Goal: Check status: Check status

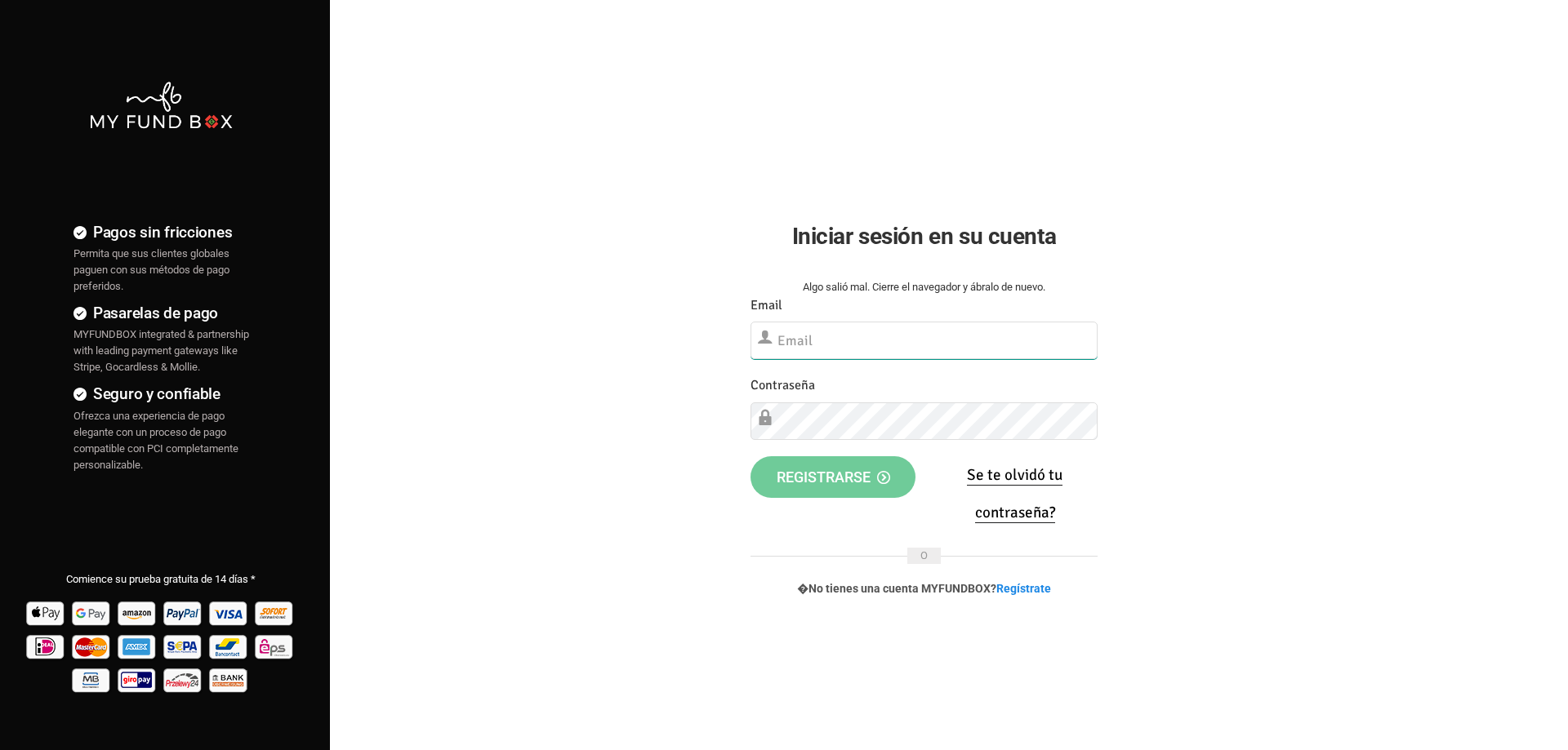
type input "[EMAIL_ADDRESS][DOMAIN_NAME]"
click at [795, 479] on span "Registrarse" at bounding box center [834, 477] width 114 height 17
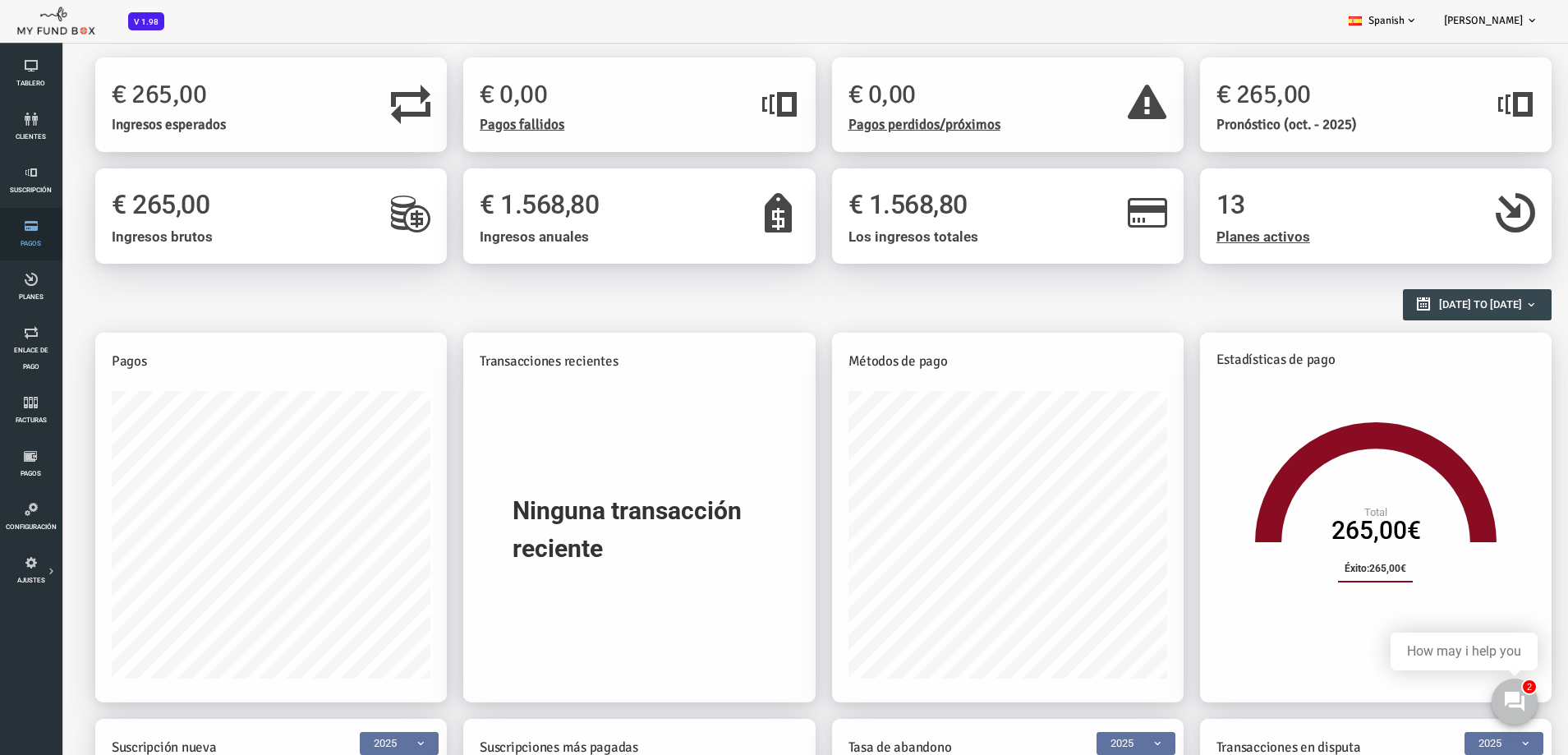
click at [0, 0] on span "Pagos" at bounding box center [0, 0] width 0 height 0
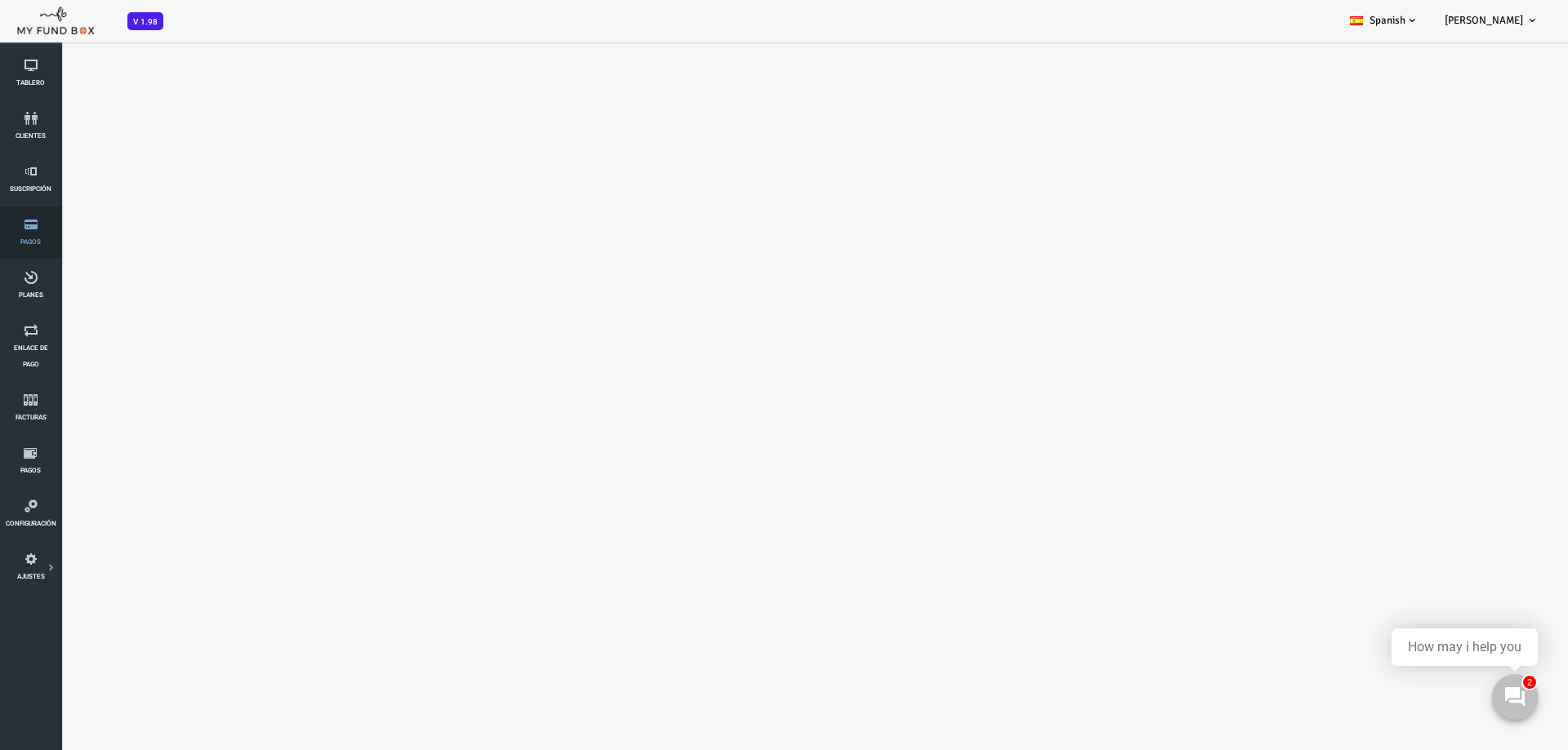
select select "100"
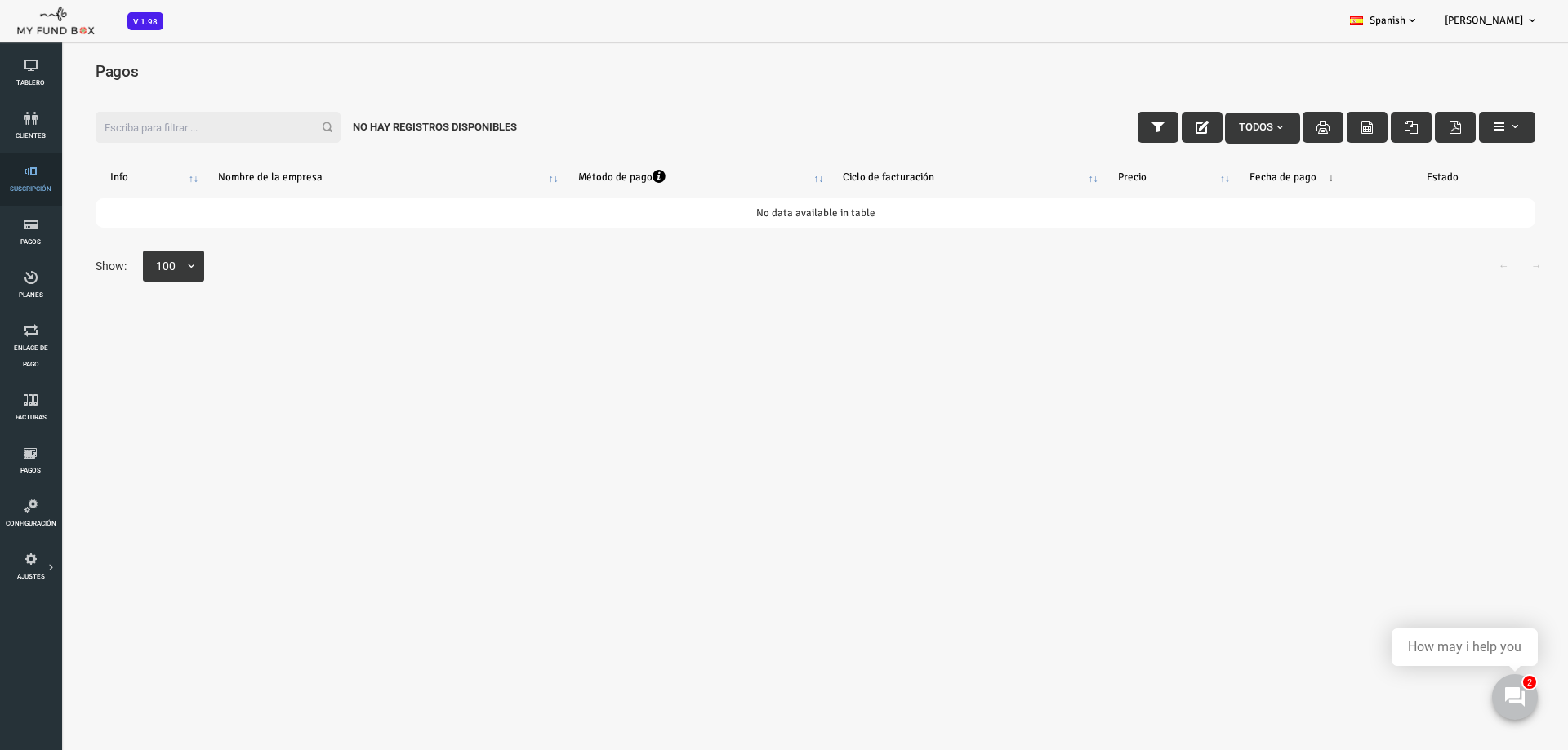
click at [34, 183] on link "Suscripción" at bounding box center [31, 179] width 52 height 52
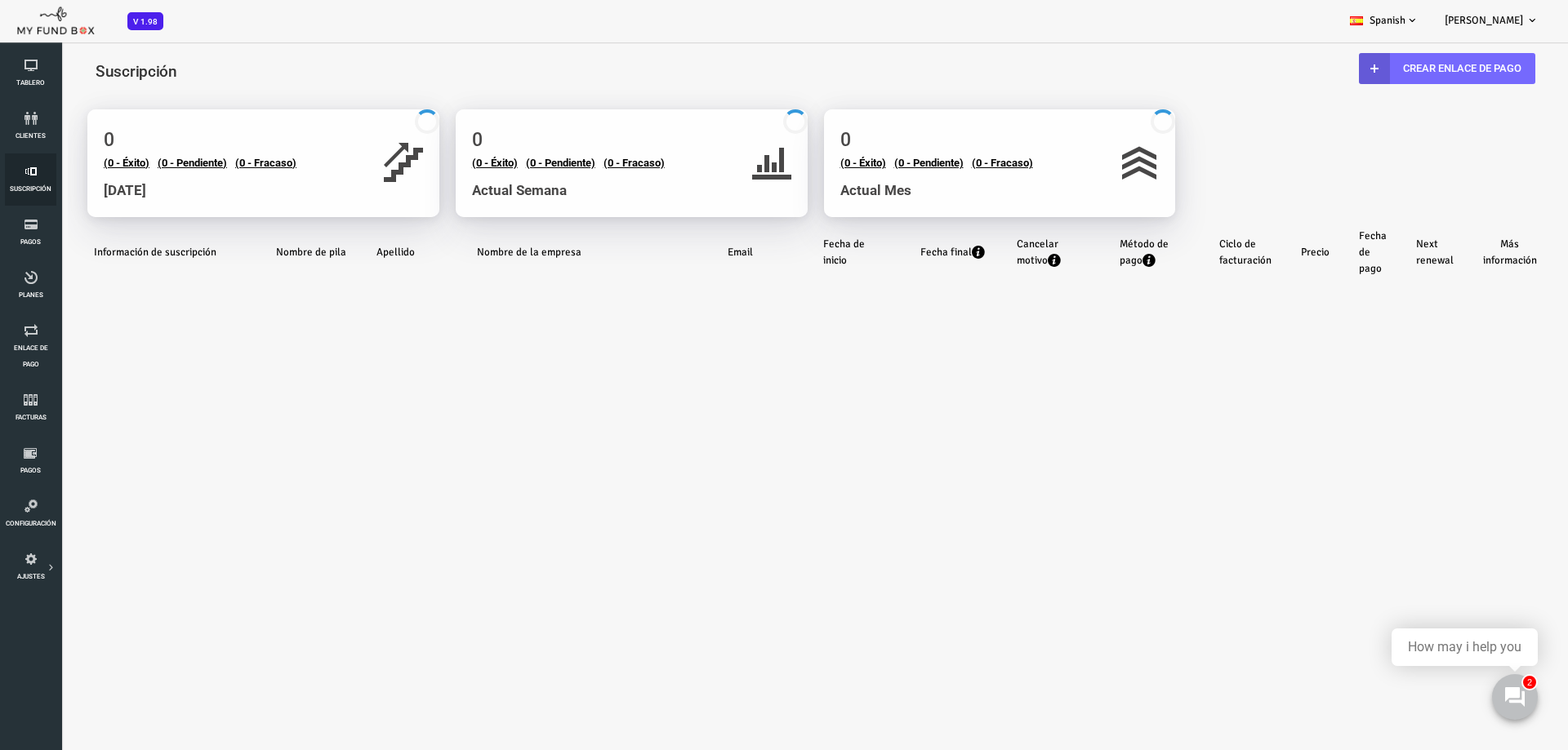
select select "100"
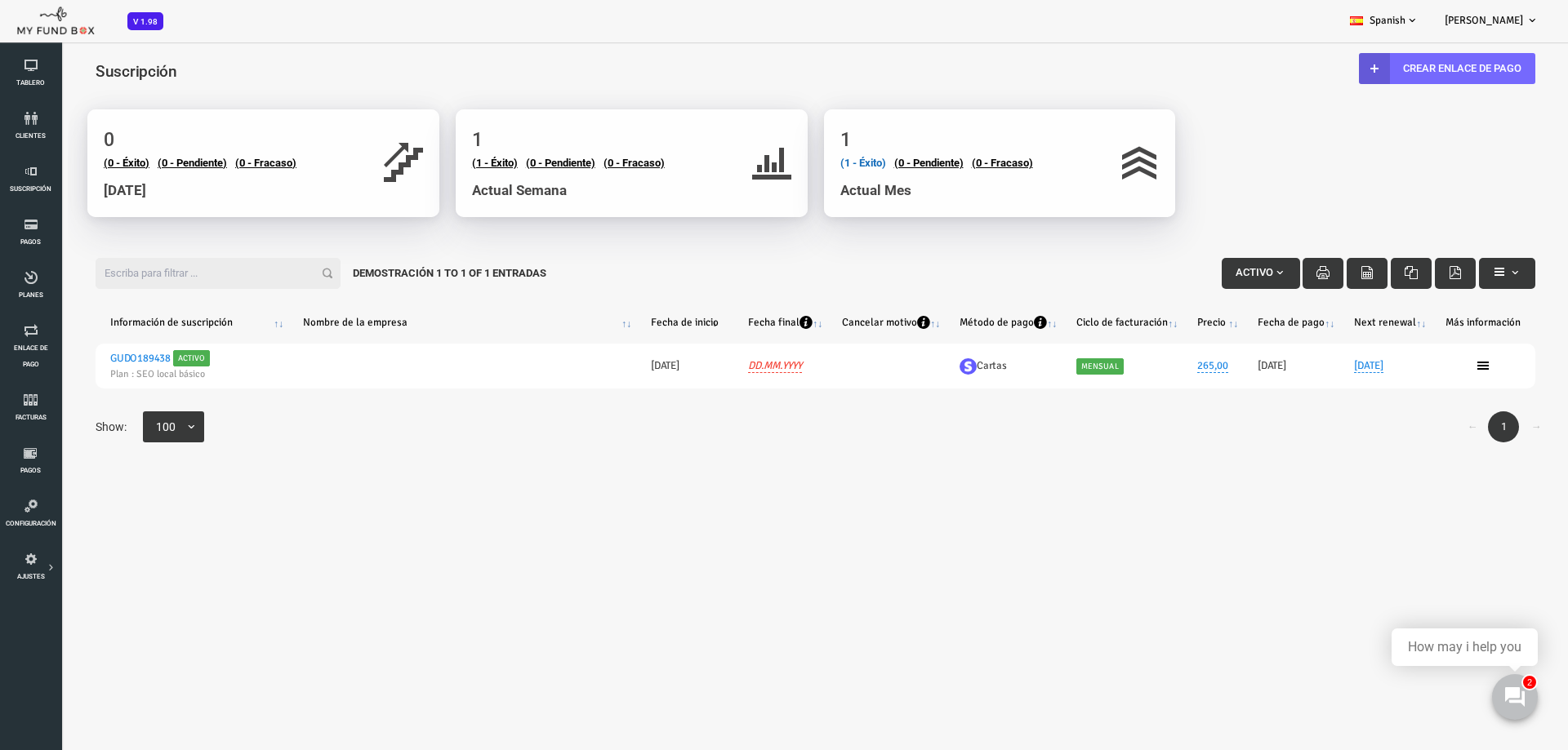
click at [798, 159] on link "(1 - Éxito)" at bounding box center [801, 162] width 46 height 12
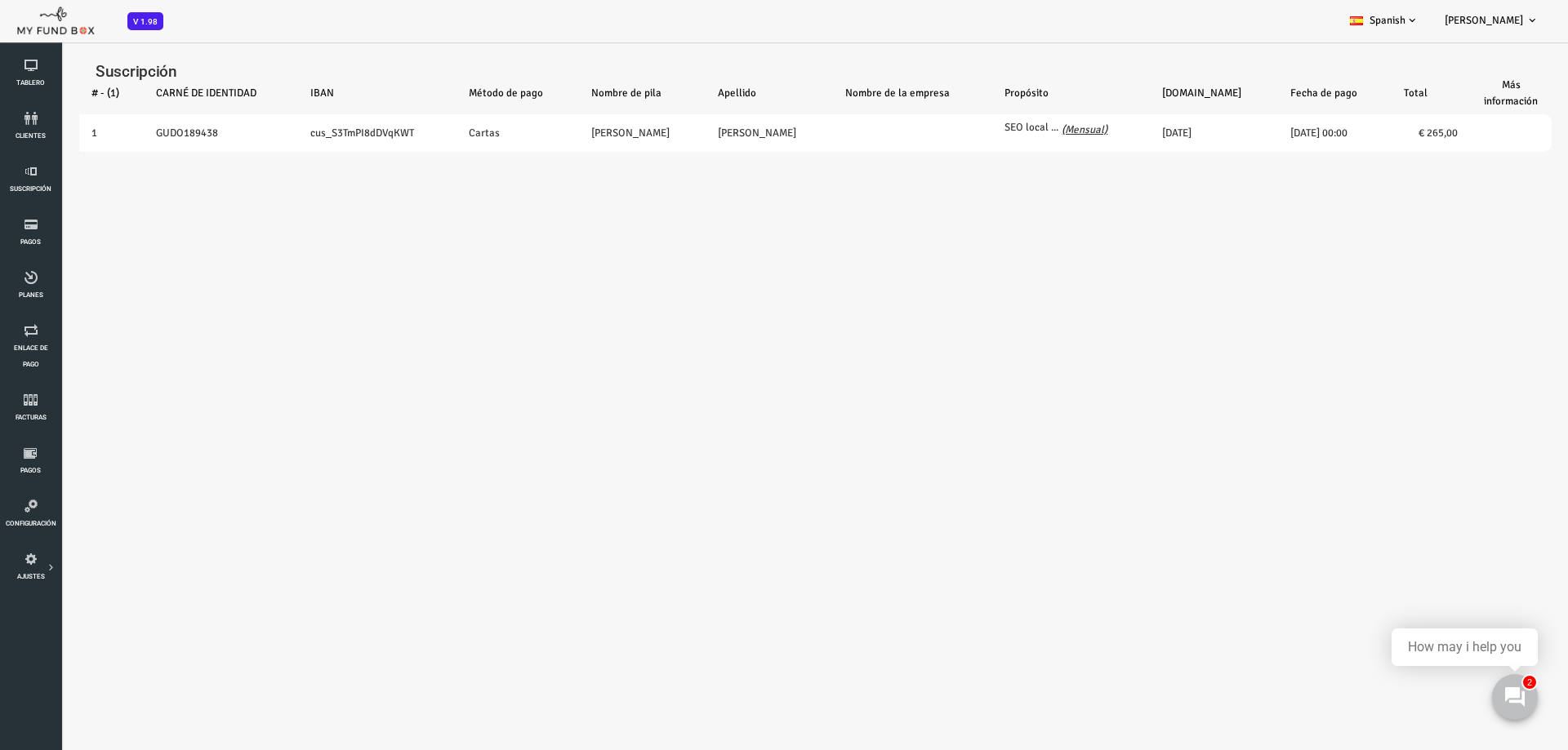
select select "100"
